Goal: Information Seeking & Learning: Check status

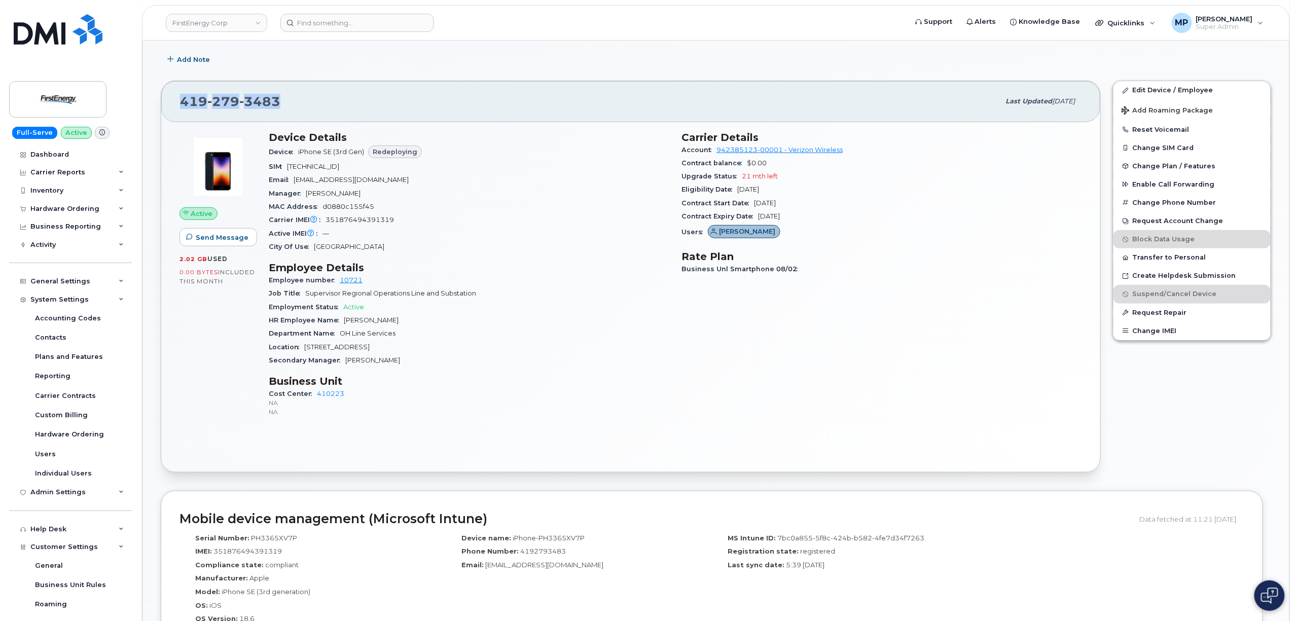
scroll to position [135, 0]
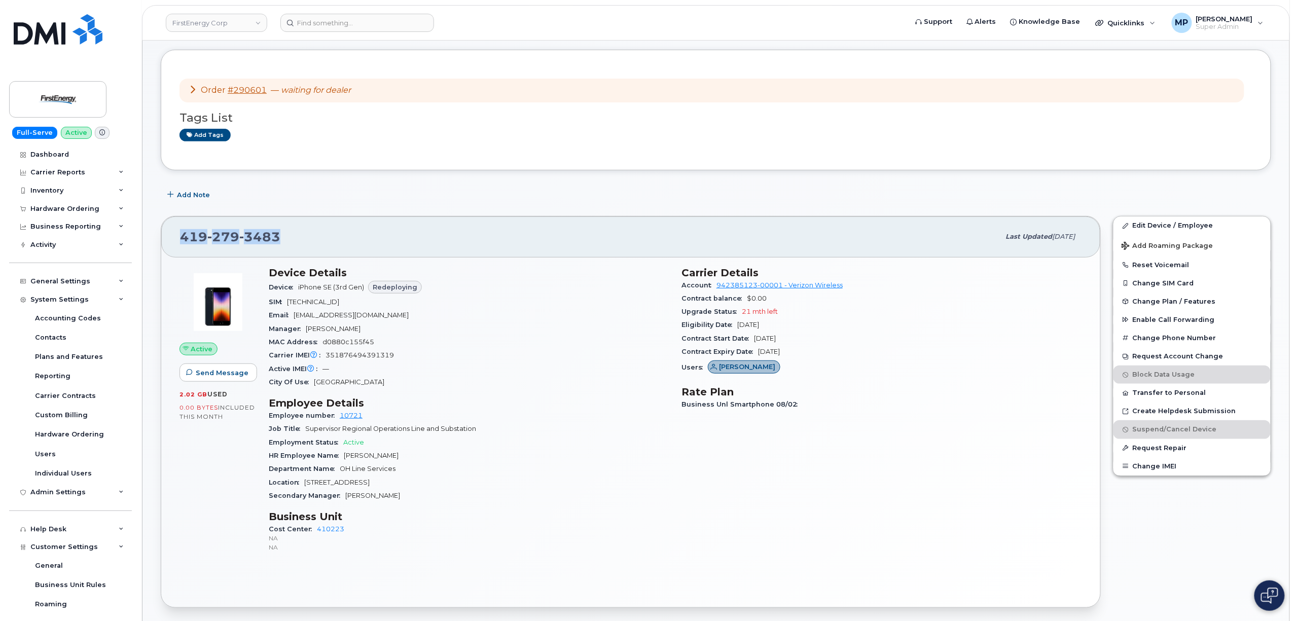
click at [477, 236] on div "419 279 3483" at bounding box center [590, 236] width 820 height 21
drag, startPoint x: 345, startPoint y: 92, endPoint x: 280, endPoint y: 100, distance: 64.9
click at [280, 100] on div "Order #290601 — waiting for dealer" at bounding box center [712, 91] width 1065 height 24
click at [307, 137] on div "Add tags" at bounding box center [712, 135] width 1065 height 13
drag, startPoint x: 366, startPoint y: 89, endPoint x: 297, endPoint y: 129, distance: 79.1
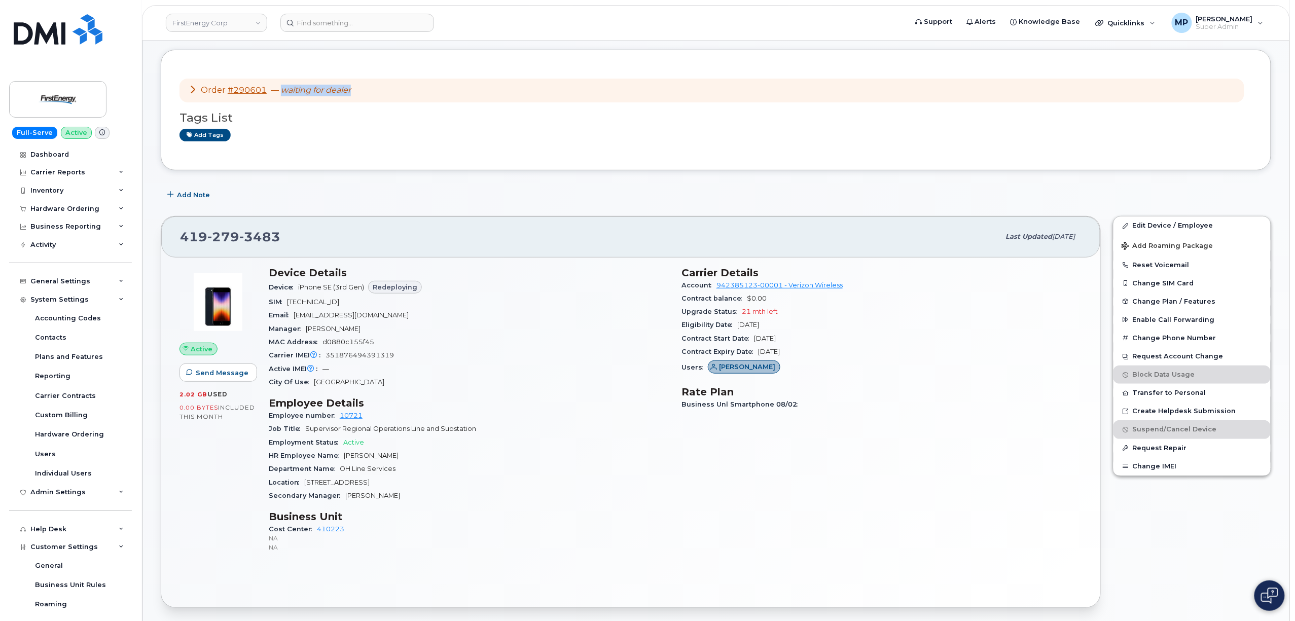
click at [282, 97] on div "Order #290601 — waiting for dealer" at bounding box center [712, 91] width 1065 height 24
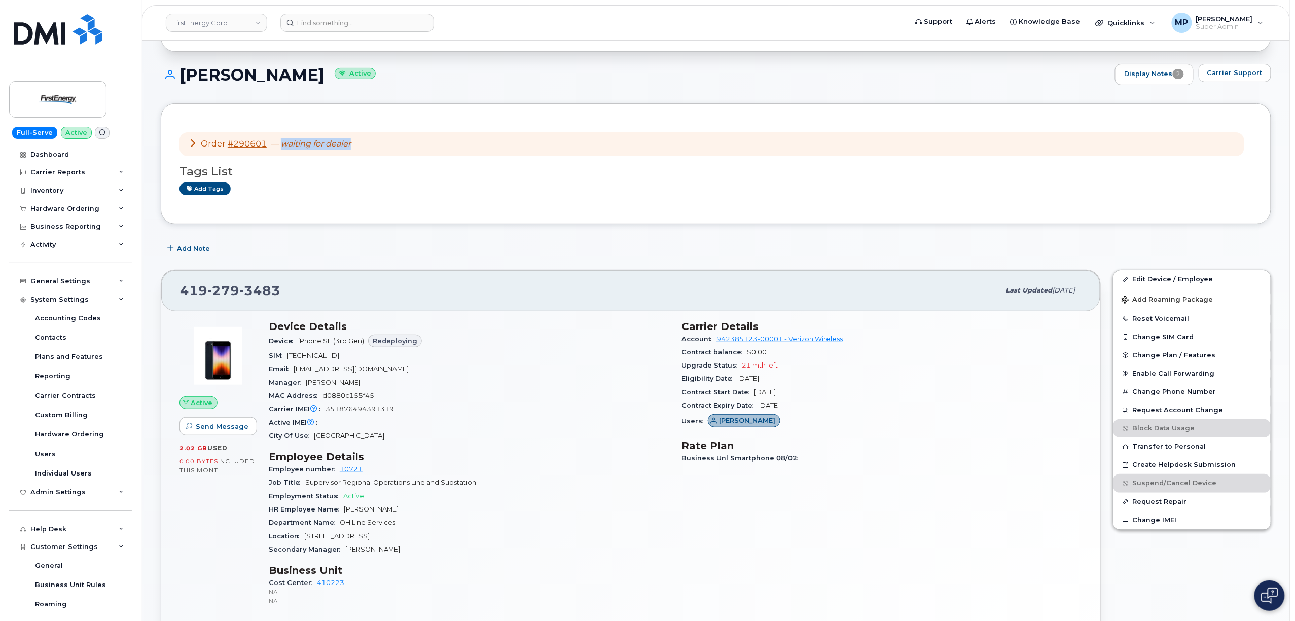
scroll to position [67, 0]
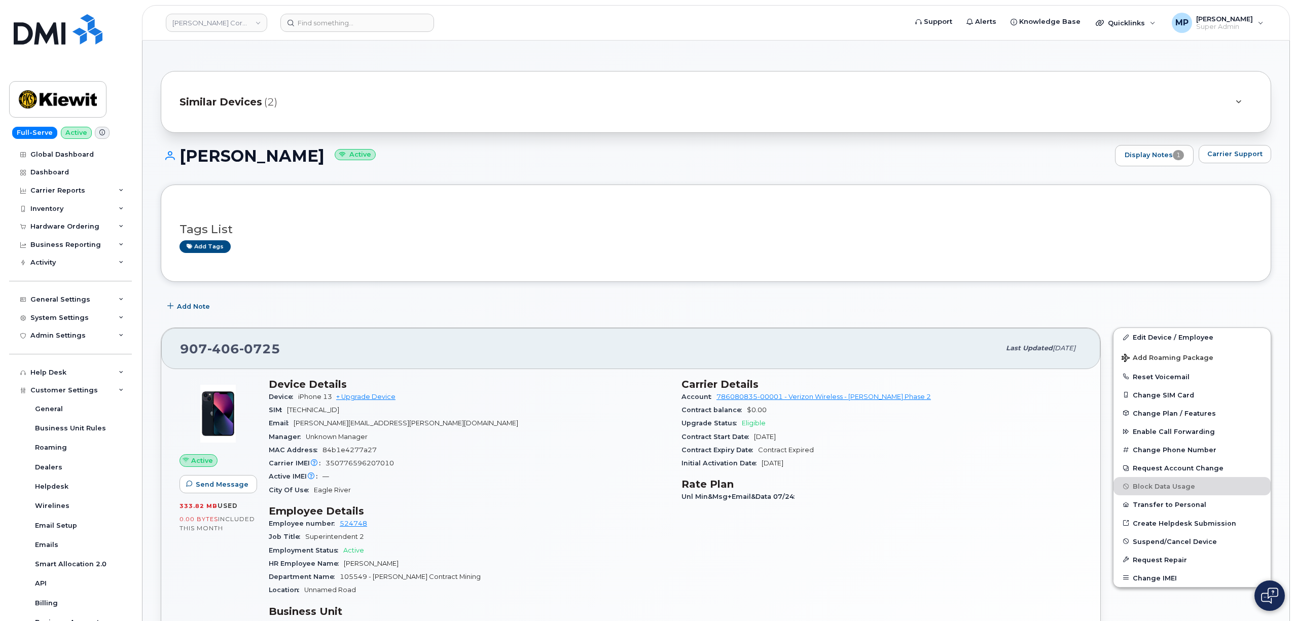
scroll to position [247, 0]
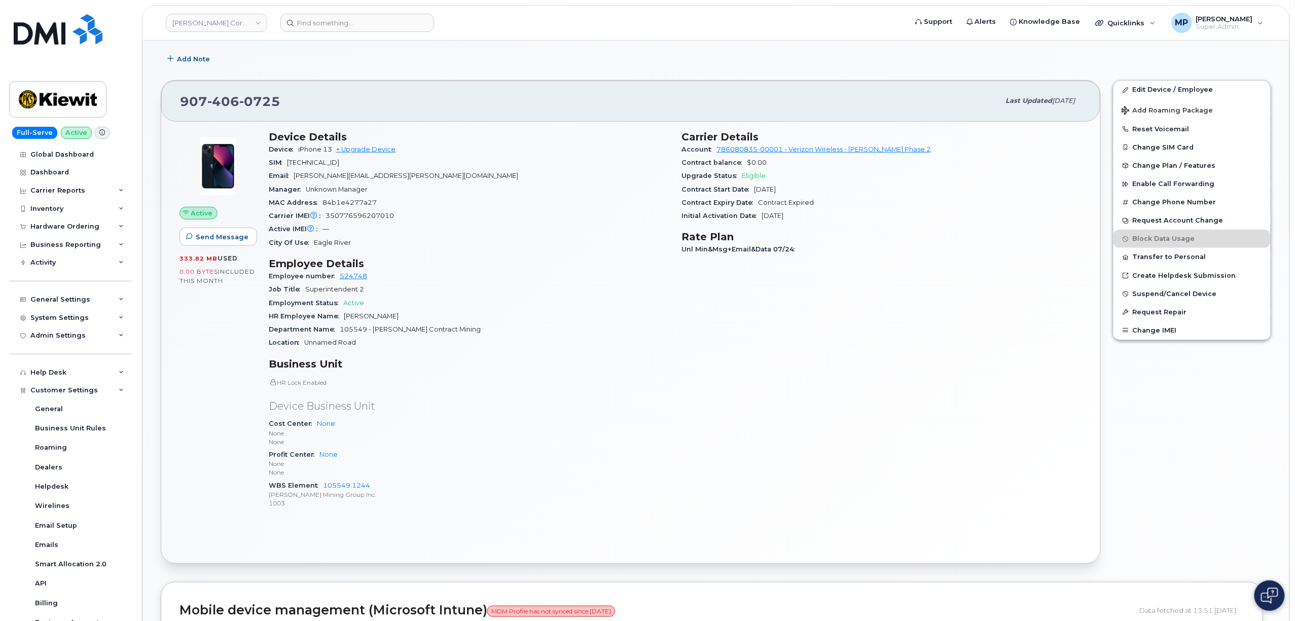
click at [774, 59] on div "Add Note" at bounding box center [716, 59] width 1111 height 18
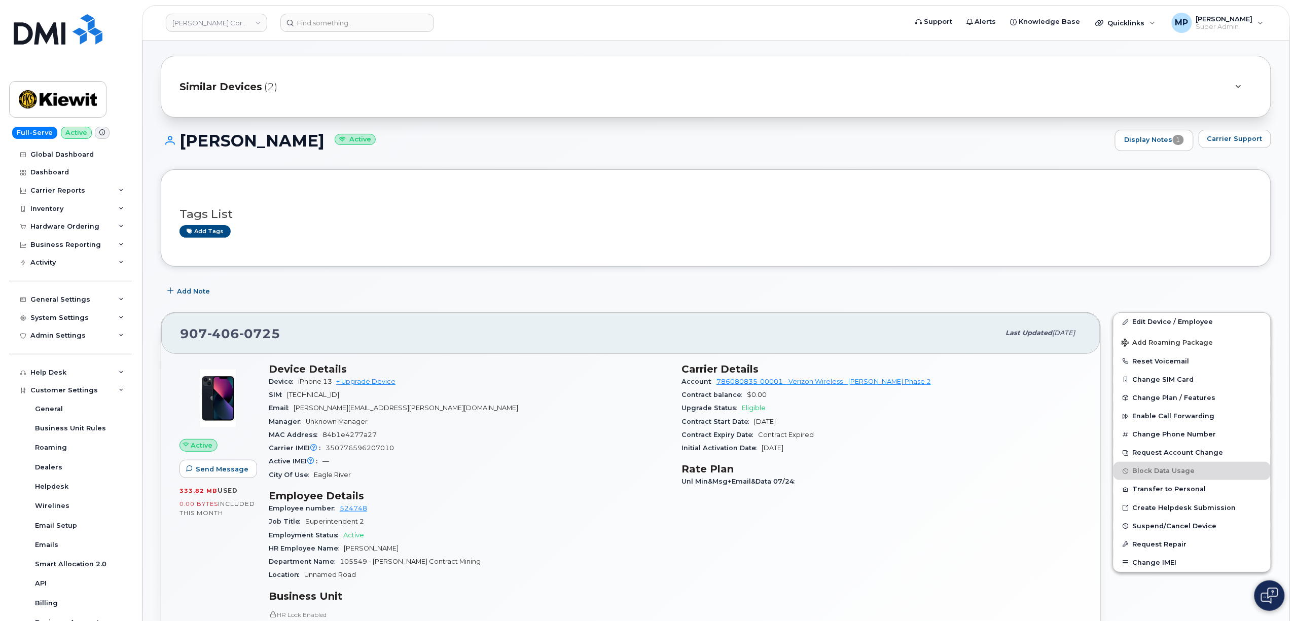
scroll to position [0, 0]
